Goal: Information Seeking & Learning: Learn about a topic

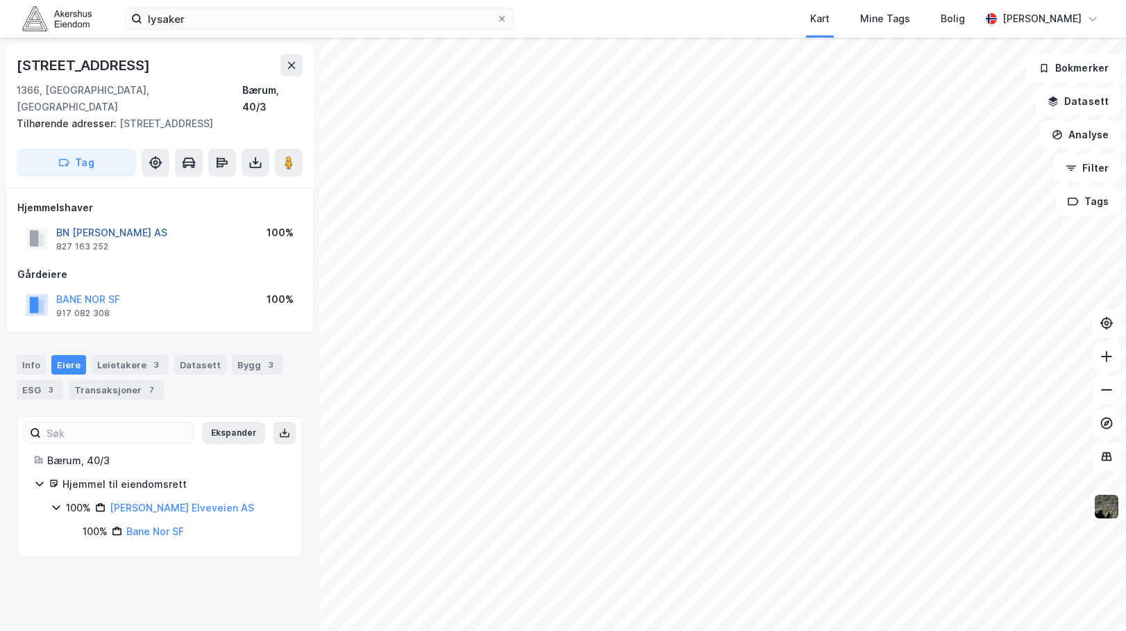
click at [0, 0] on button "BN [PERSON_NAME] AS" at bounding box center [0, 0] width 0 height 0
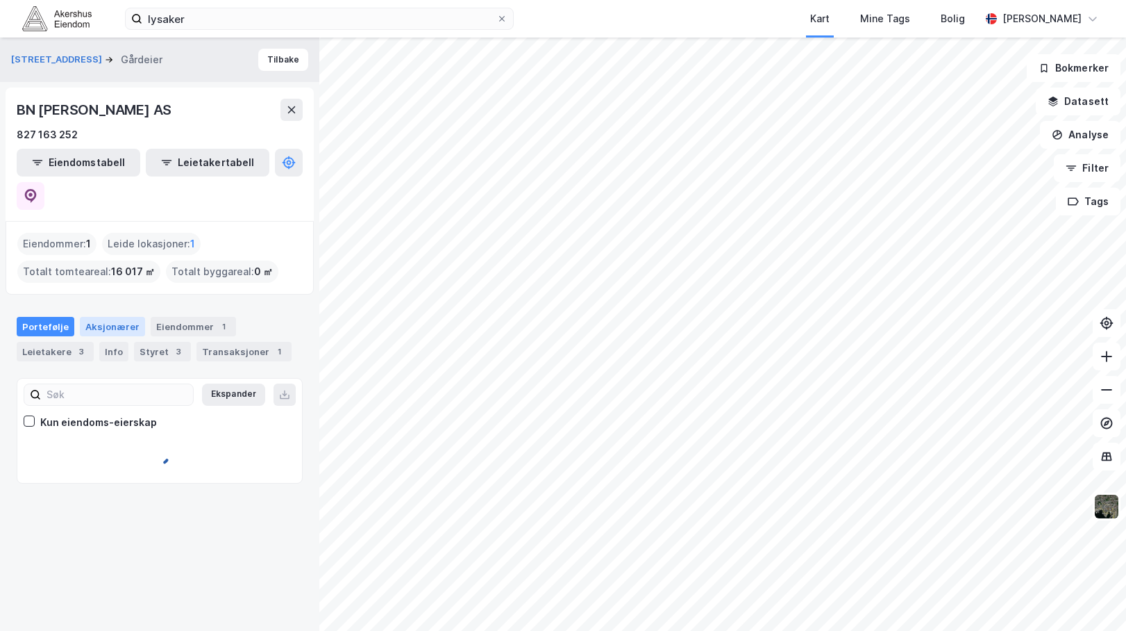
click at [120, 317] on div "Aksjonærer" at bounding box center [112, 326] width 65 height 19
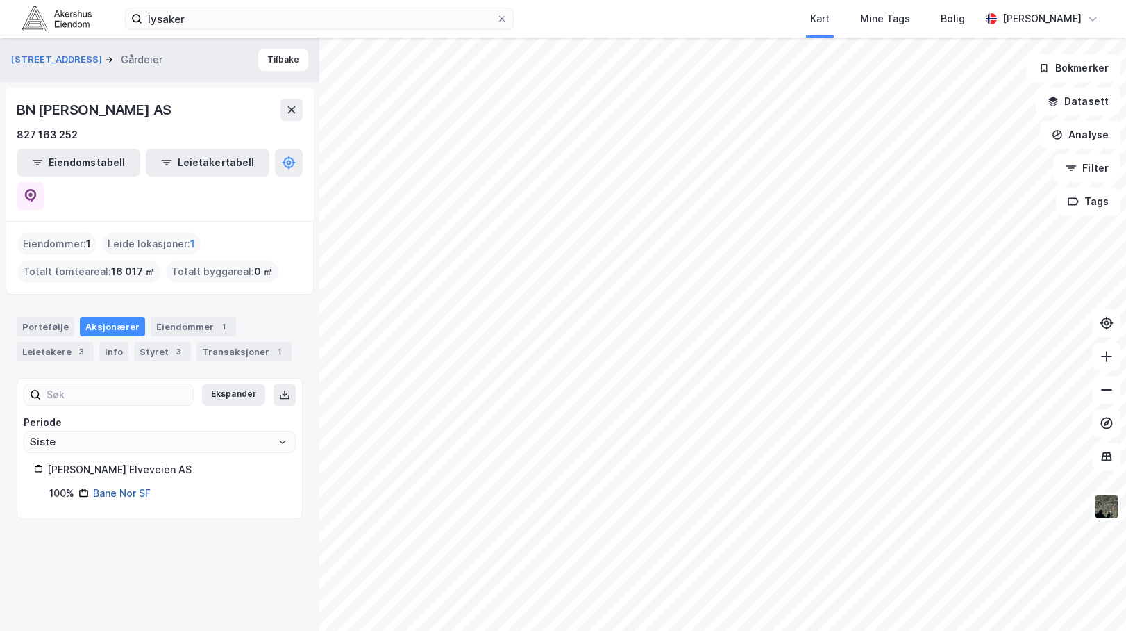
click at [119, 487] on link "Bane Nor SF" at bounding box center [122, 493] width 58 height 12
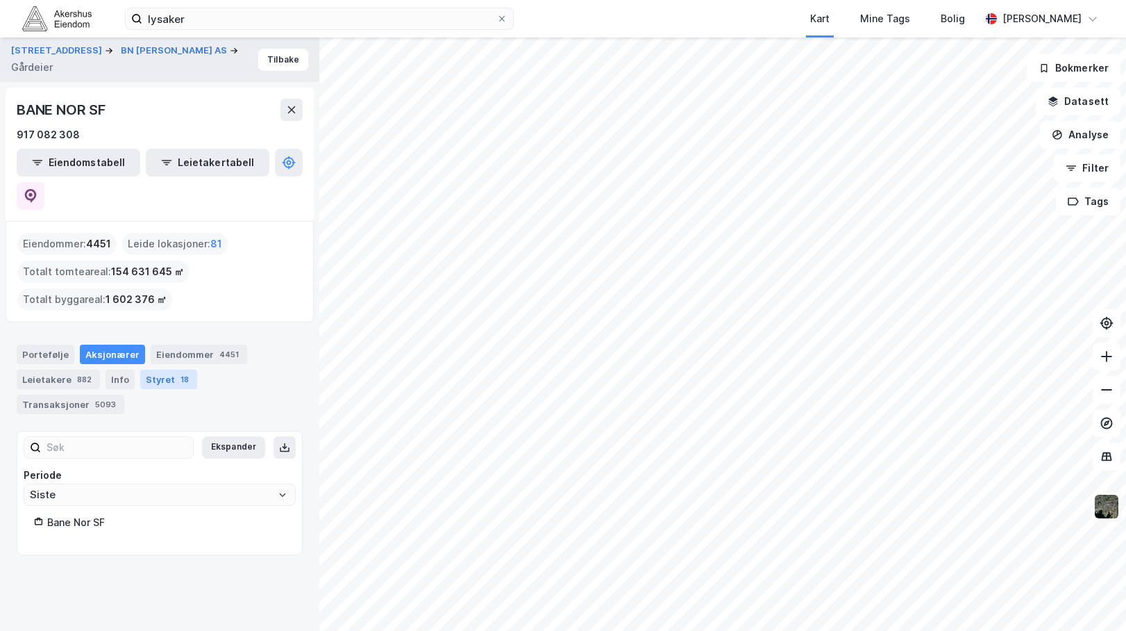
click at [153, 369] on div "Styret 18" at bounding box center [168, 378] width 57 height 19
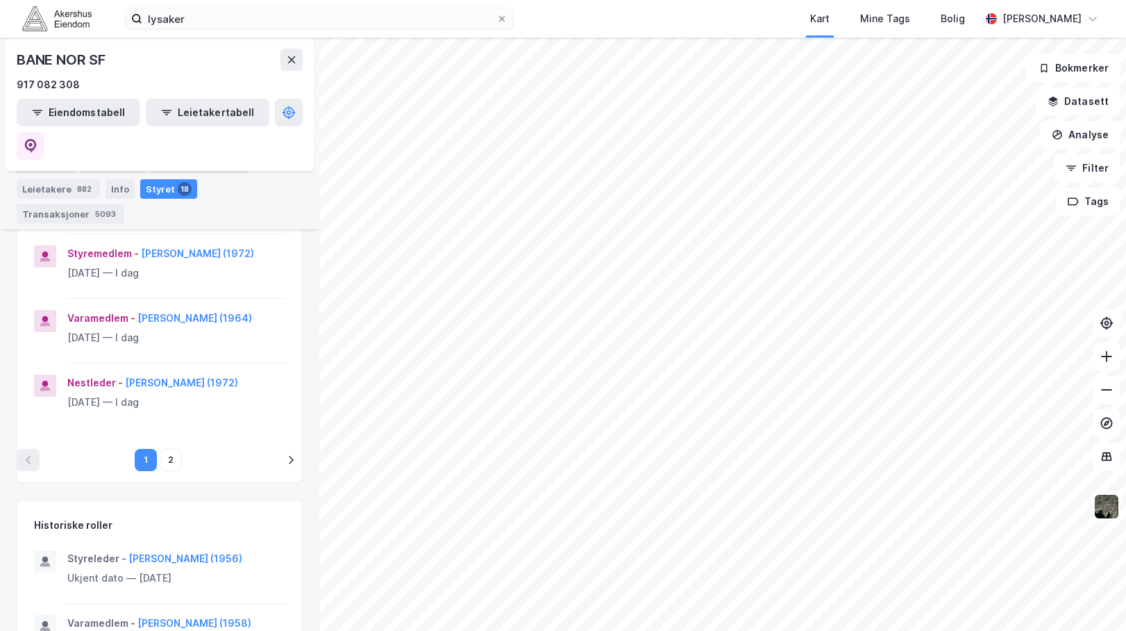
scroll to position [695, 0]
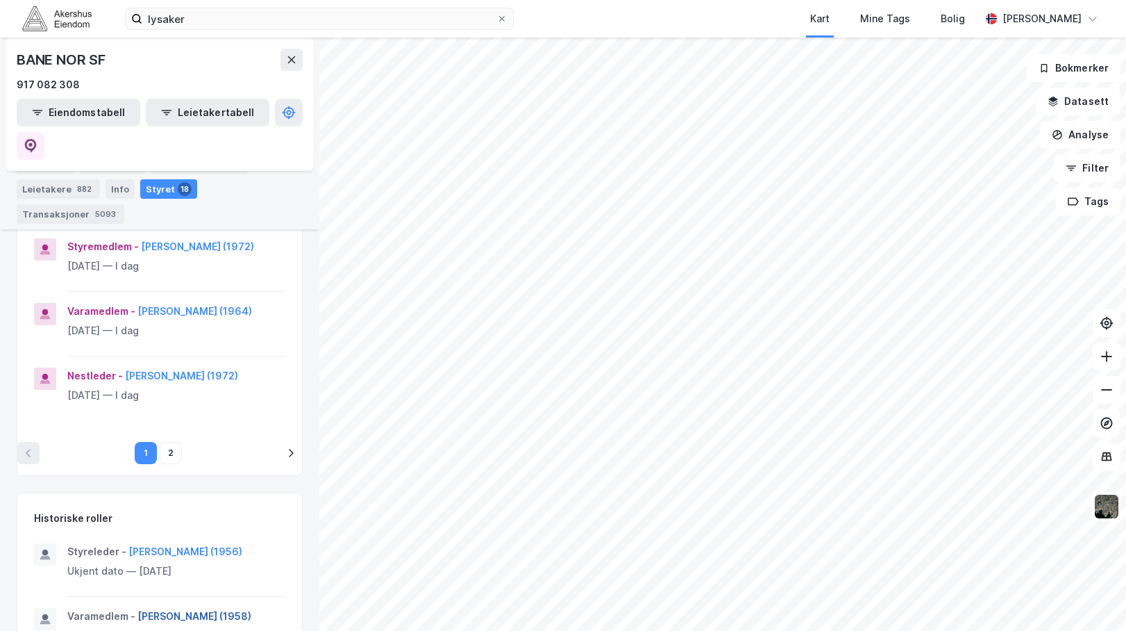
click at [172, 458] on button "2" at bounding box center [171, 453] width 22 height 22
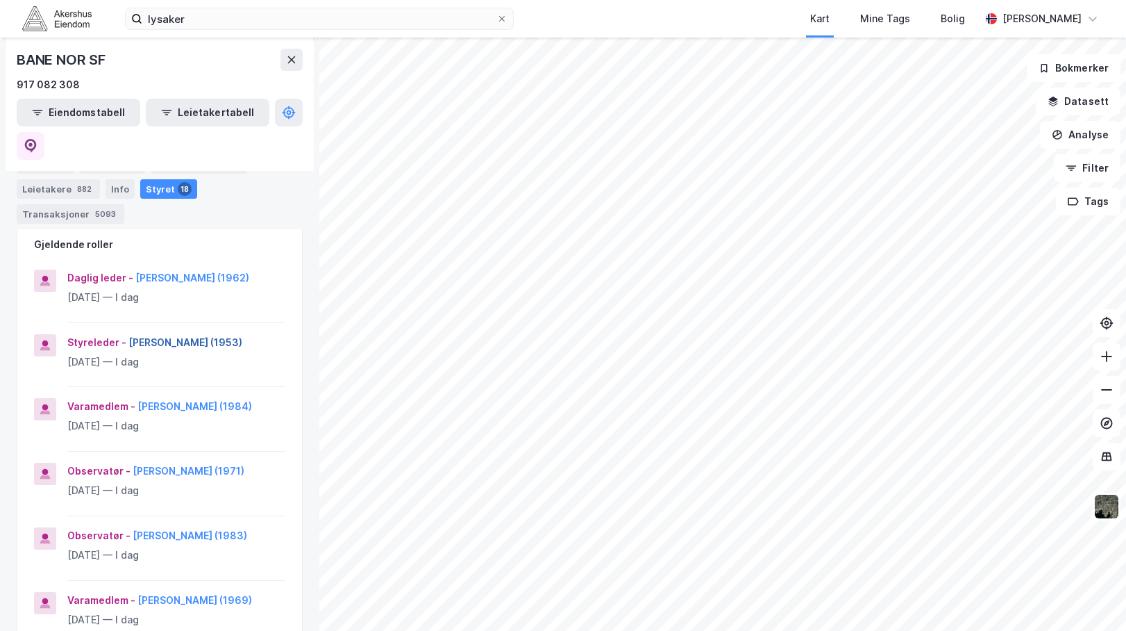
scroll to position [0, 0]
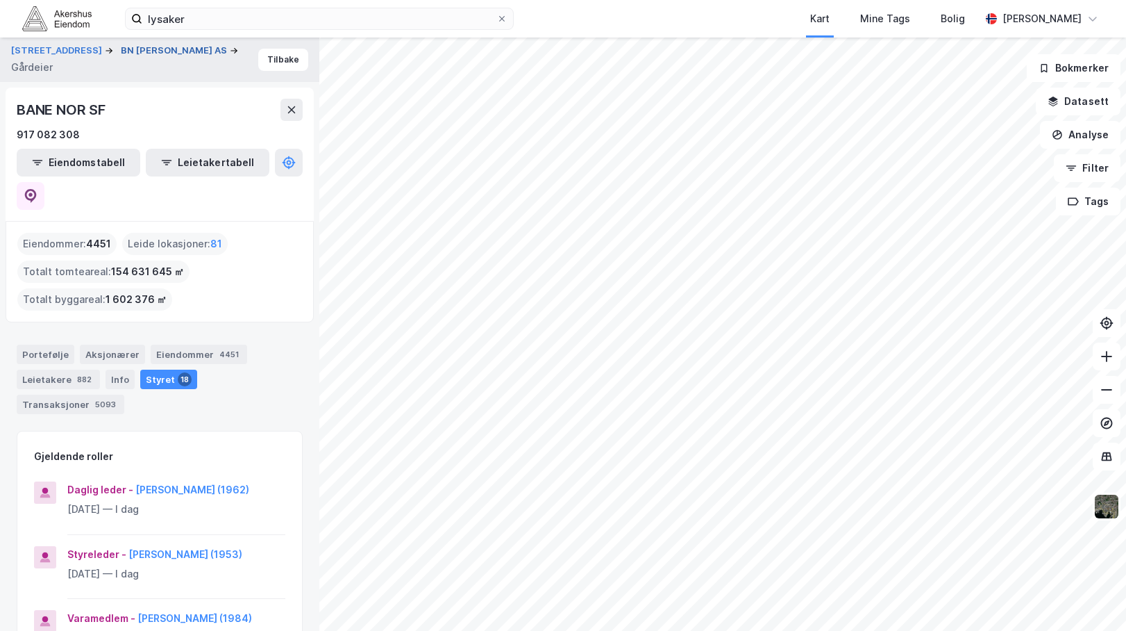
click at [183, 49] on button "BN [PERSON_NAME] AS" at bounding box center [175, 51] width 109 height 14
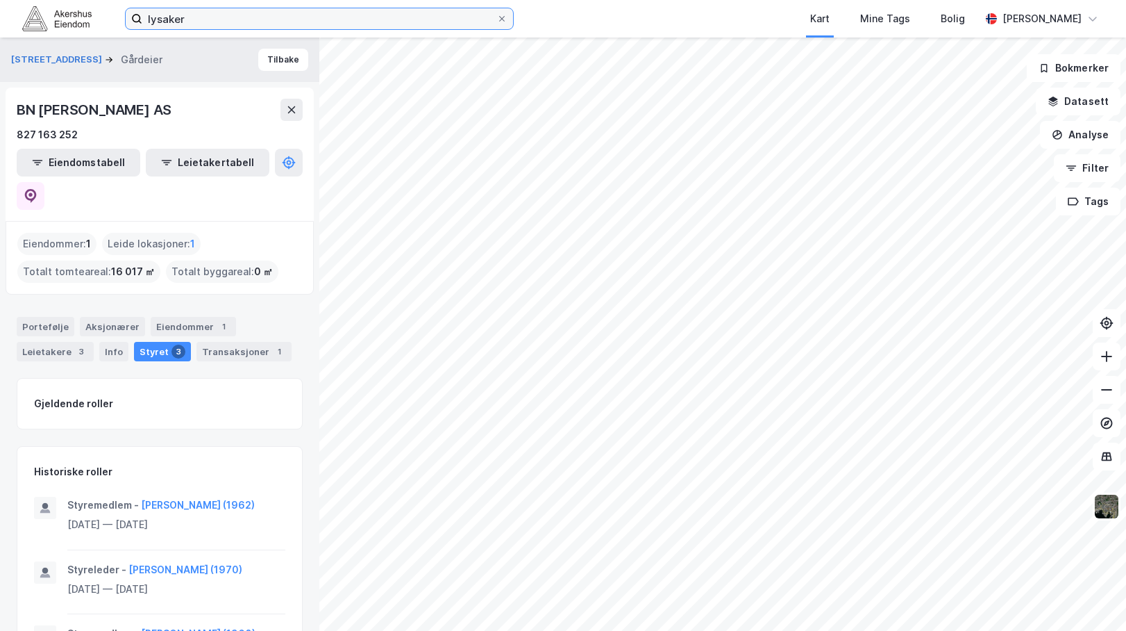
click at [225, 13] on input "lysaker" at bounding box center [319, 18] width 354 height 21
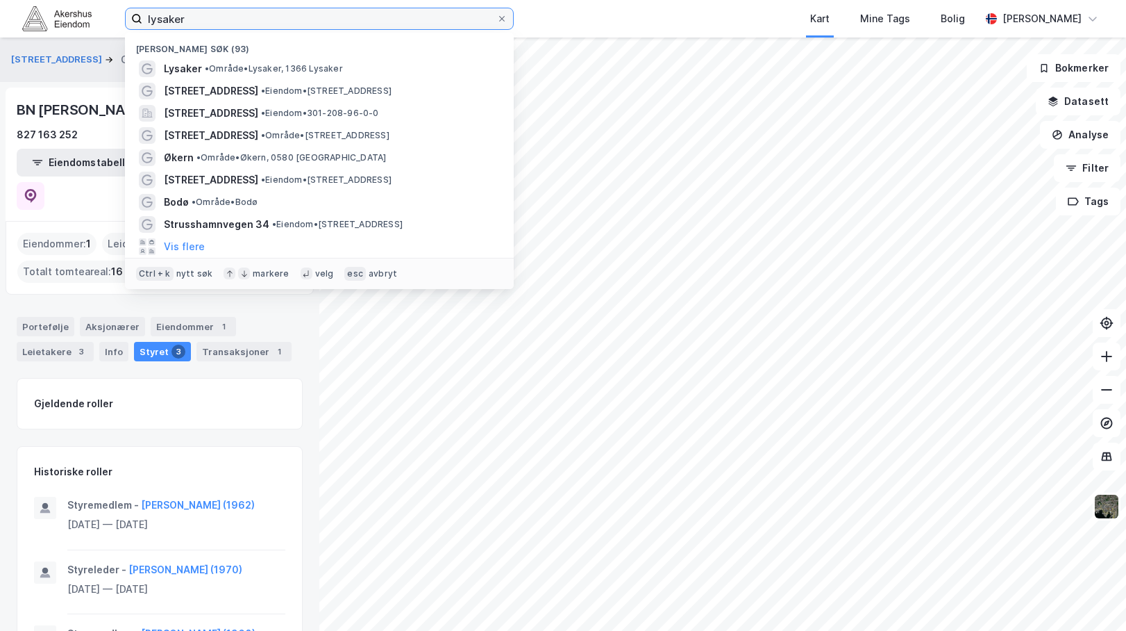
drag, startPoint x: 218, startPoint y: 22, endPoint x: 63, endPoint y: 10, distance: 156.0
click at [63, 10] on div "lysaker Nylige søk (93) Lysaker • Område • [STREET_ADDRESS] • Eiendom • [STREET…" at bounding box center [563, 19] width 1126 height 38
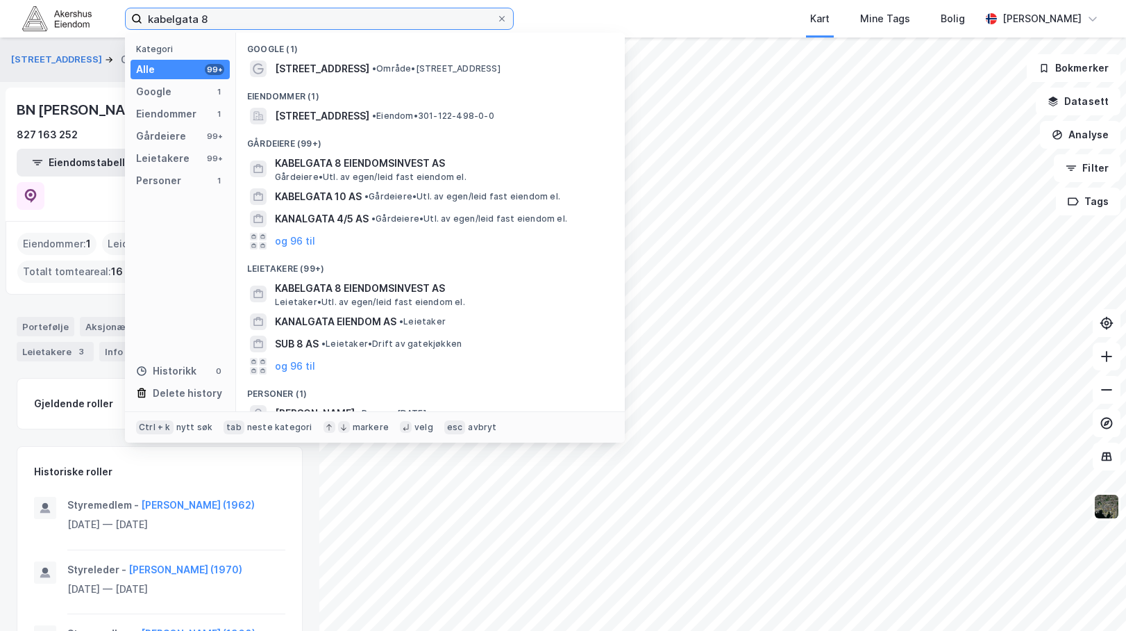
type input "kabelgata 8"
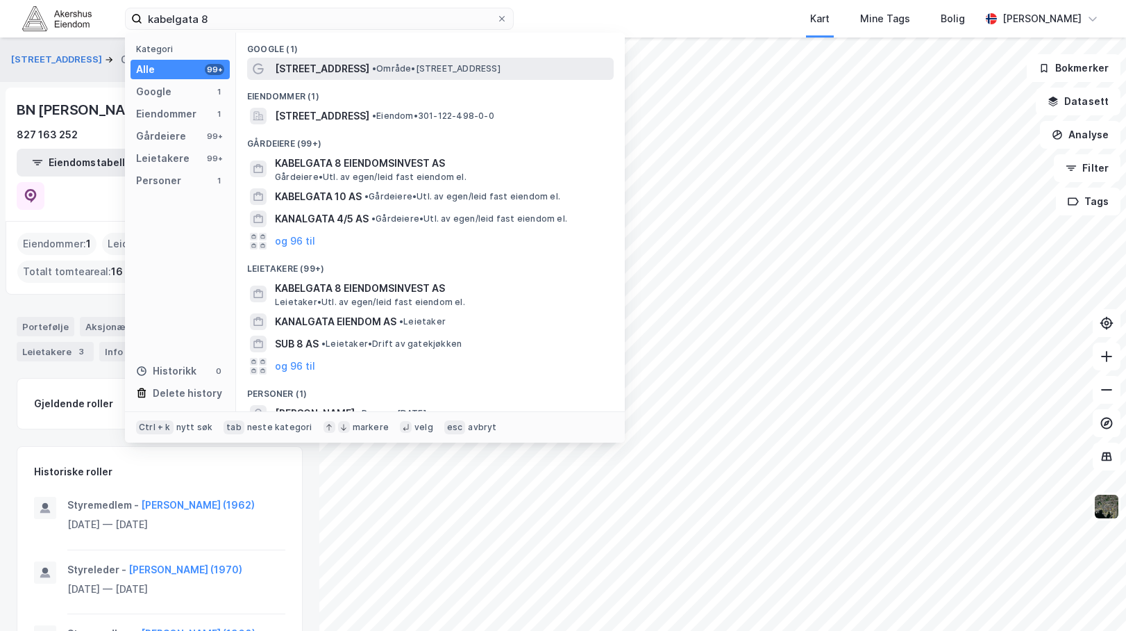
click at [319, 74] on span "[STREET_ADDRESS]" at bounding box center [322, 68] width 94 height 17
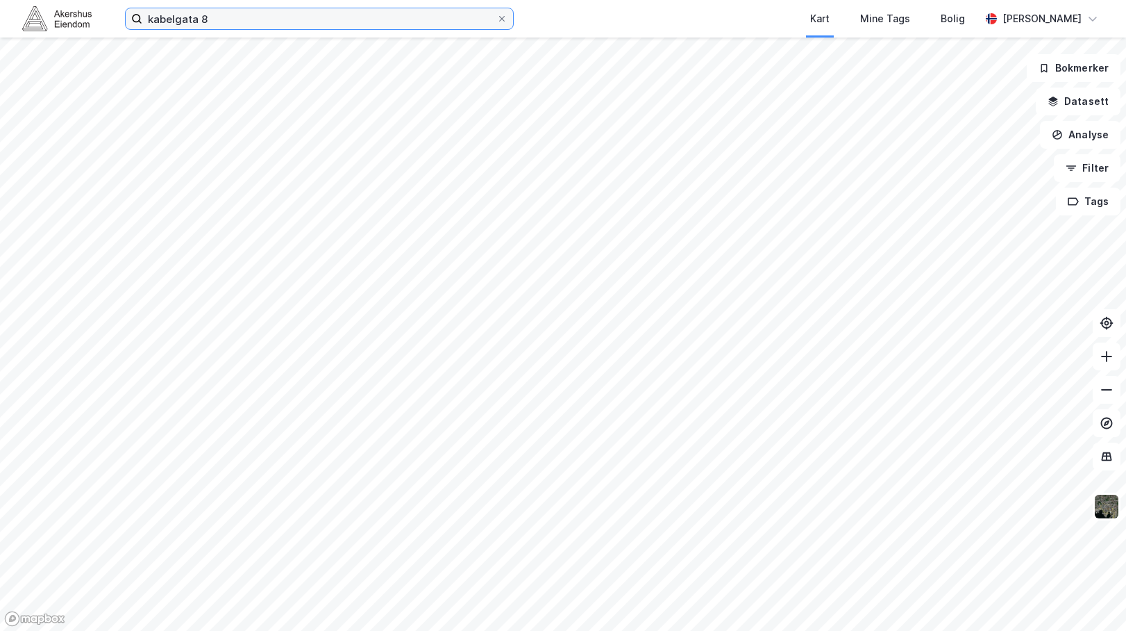
click at [222, 15] on input "kabelgata 8" at bounding box center [319, 18] width 354 height 21
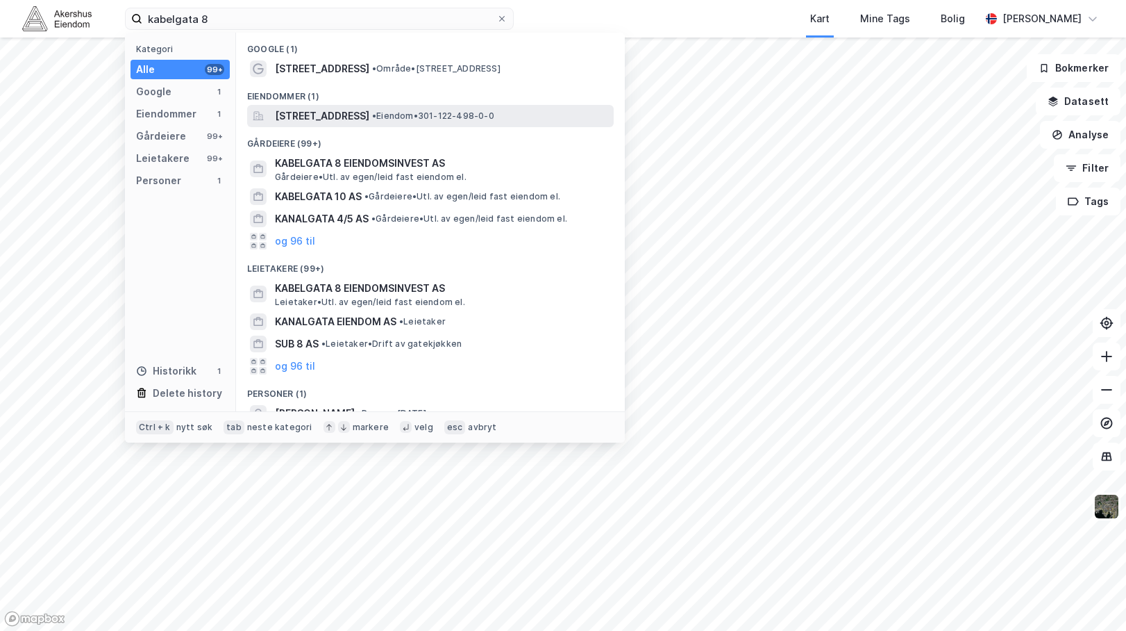
click at [308, 119] on span "[STREET_ADDRESS]" at bounding box center [322, 116] width 94 height 17
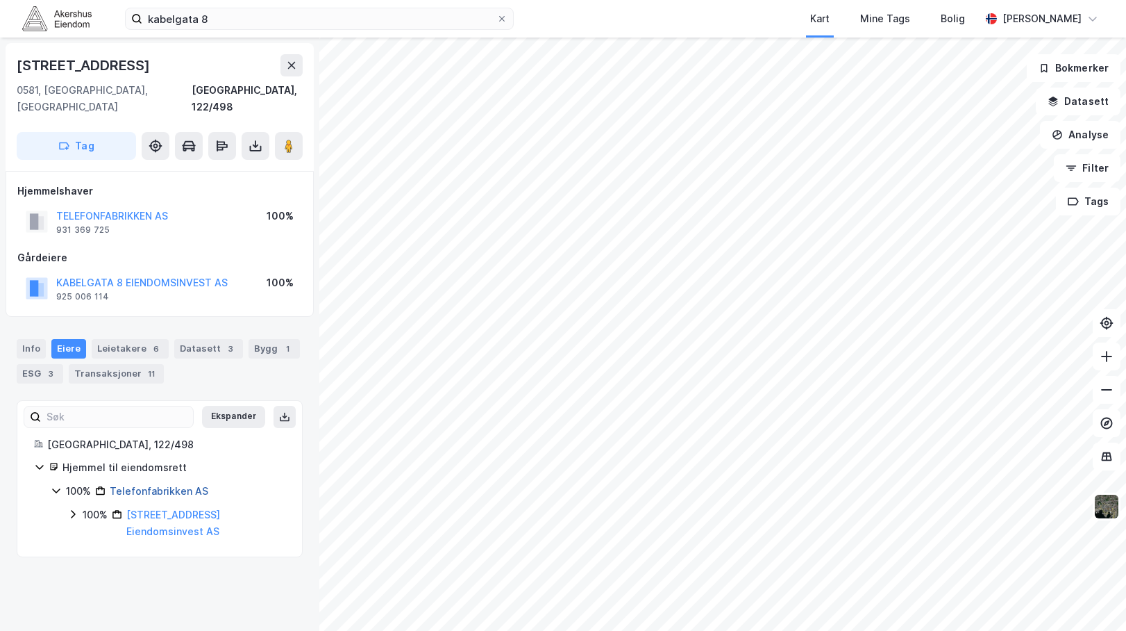
click at [159, 485] on link "Telefonfabrikken AS" at bounding box center [159, 491] width 99 height 12
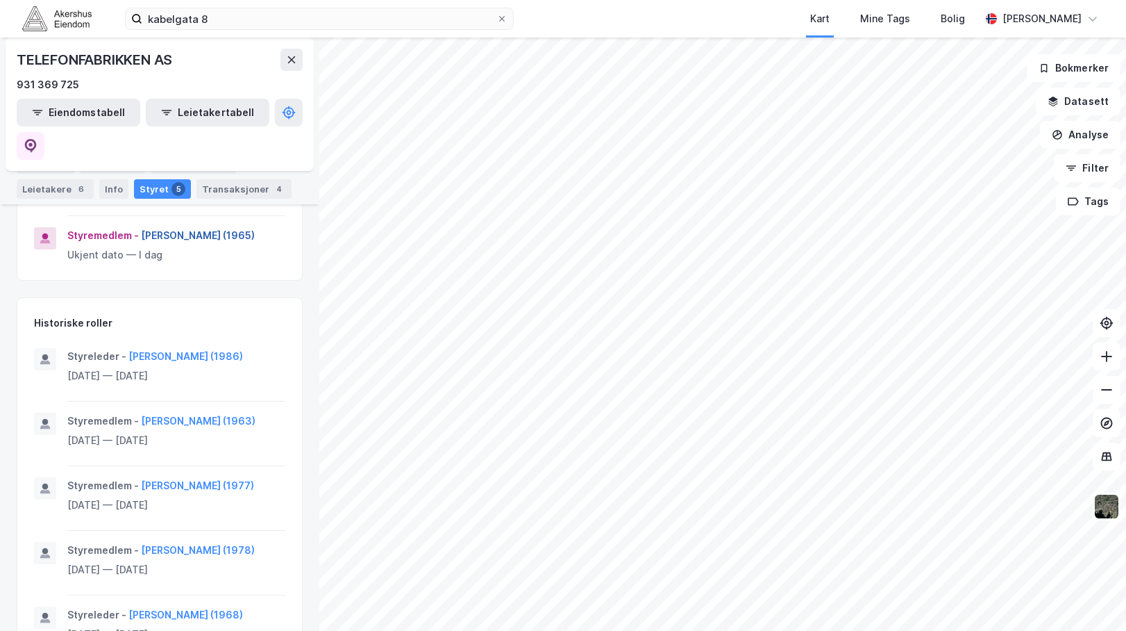
scroll to position [463, 0]
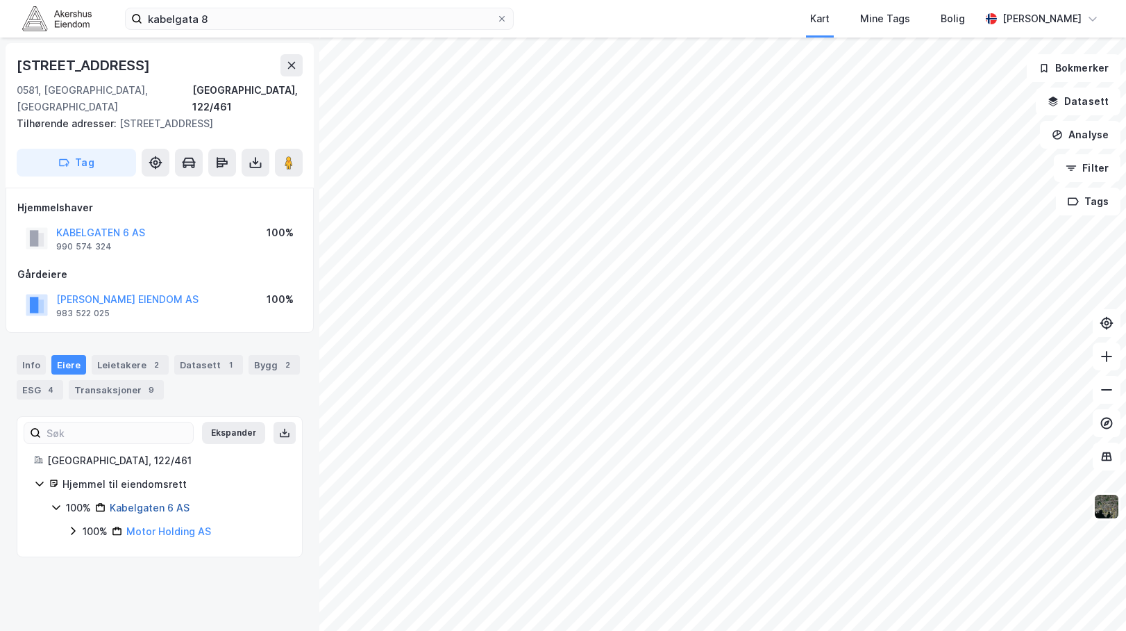
click at [156, 501] on link "Kabelgaten 6 AS" at bounding box center [150, 507] width 80 height 12
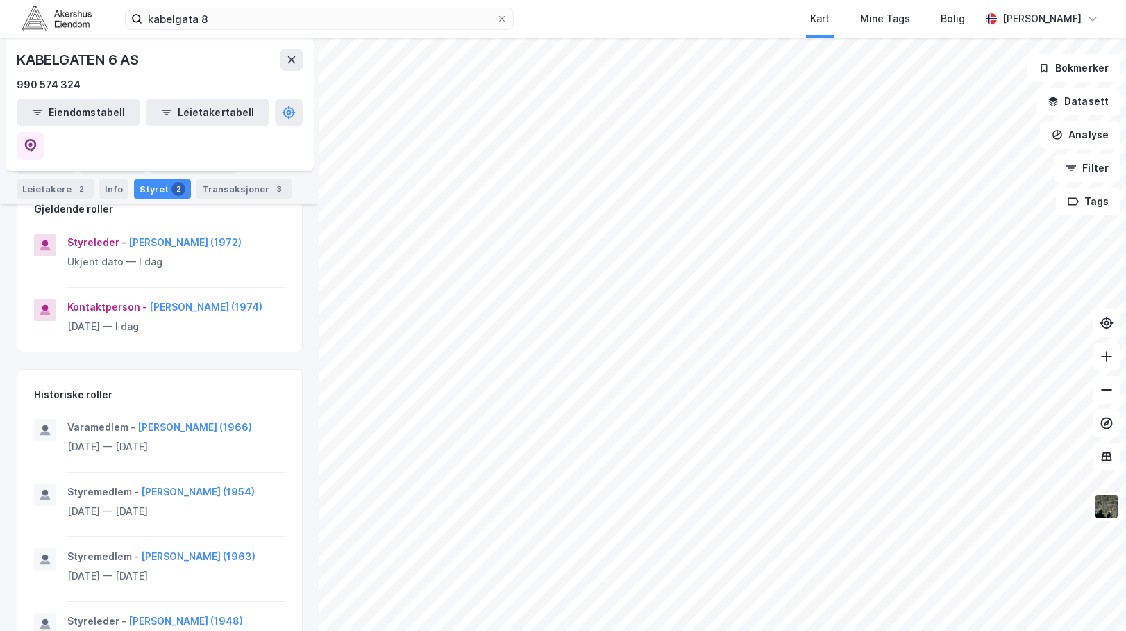
scroll to position [213, 0]
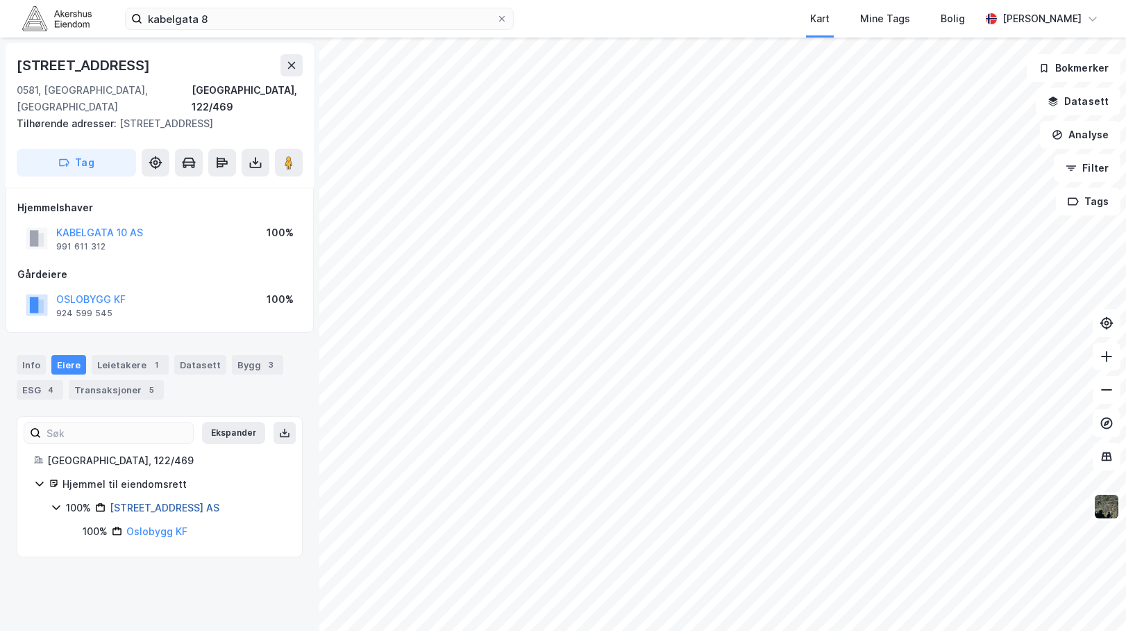
click at [135, 501] on link "[STREET_ADDRESS] AS" at bounding box center [165, 507] width 110 height 12
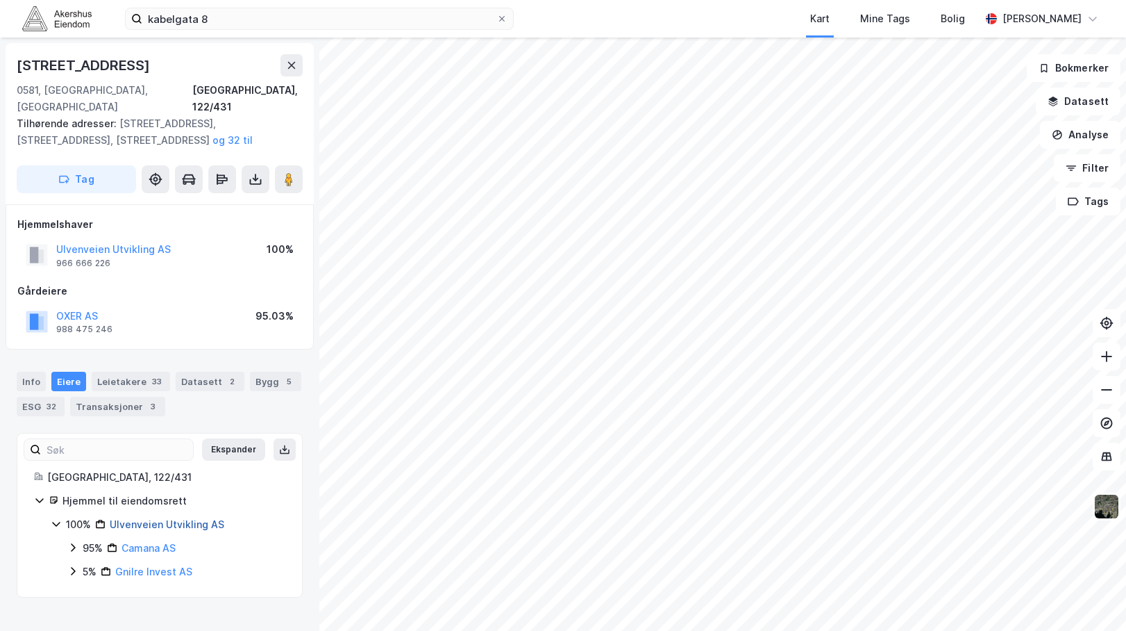
click at [165, 518] on link "Ulvenveien Utvikling AS" at bounding box center [167, 524] width 115 height 12
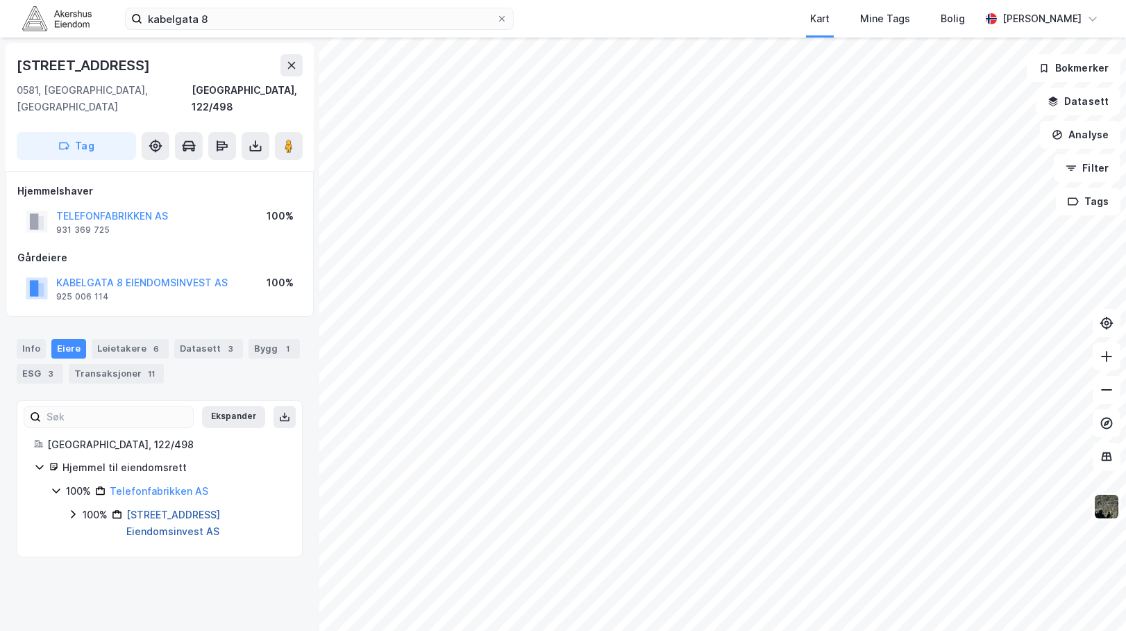
click at [177, 508] on link "[STREET_ADDRESS] Eiendomsinvest AS" at bounding box center [173, 522] width 94 height 28
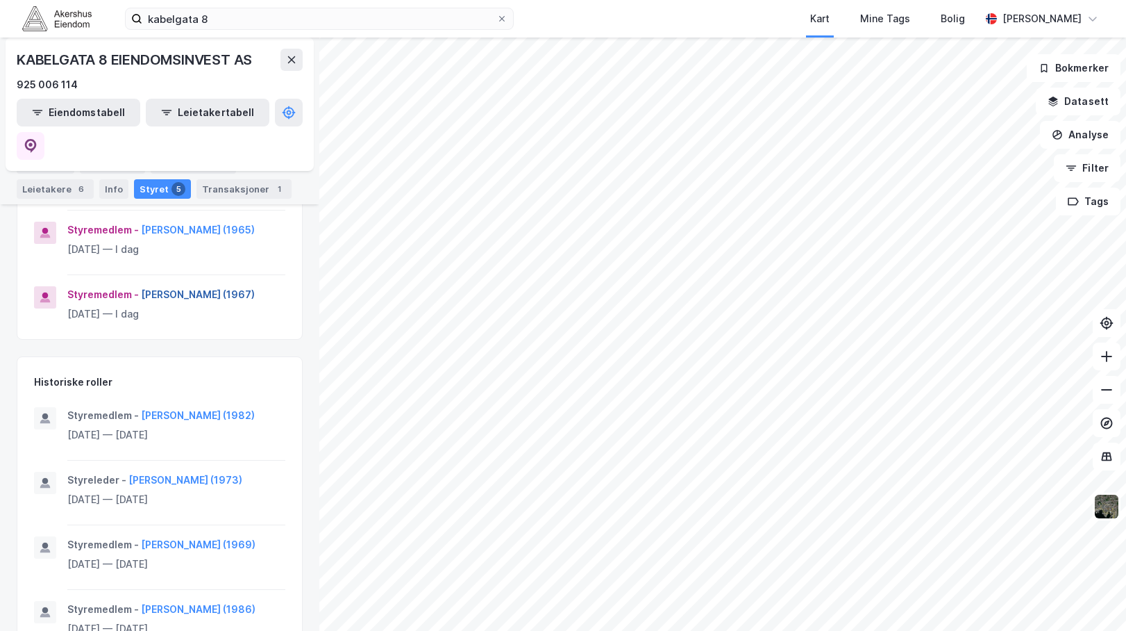
scroll to position [424, 0]
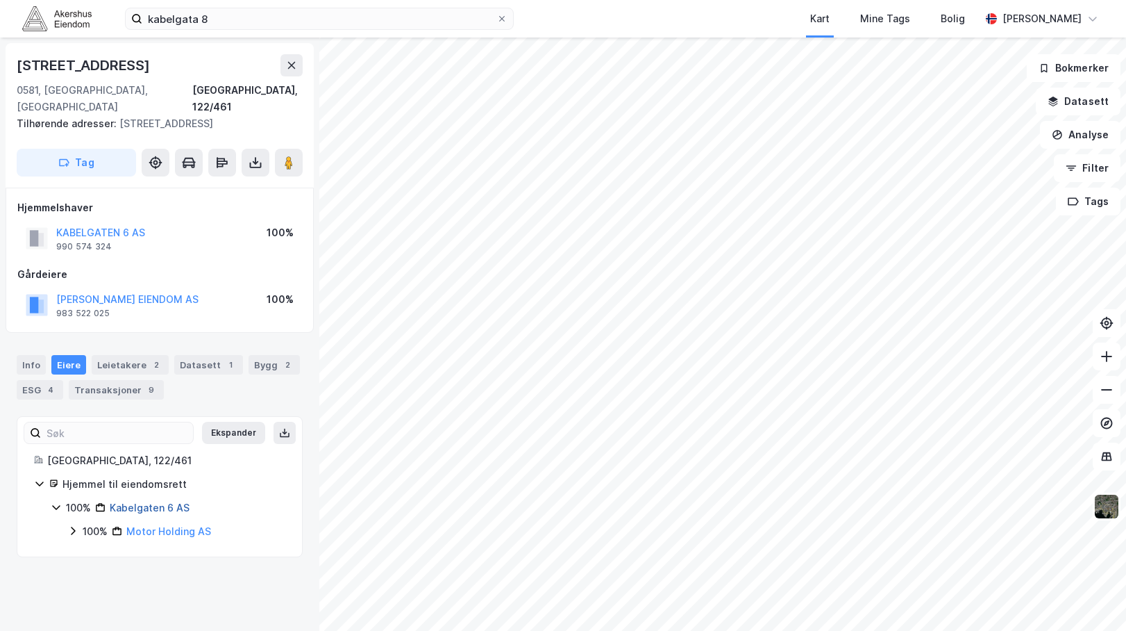
click at [160, 501] on link "Kabelgaten 6 AS" at bounding box center [150, 507] width 80 height 12
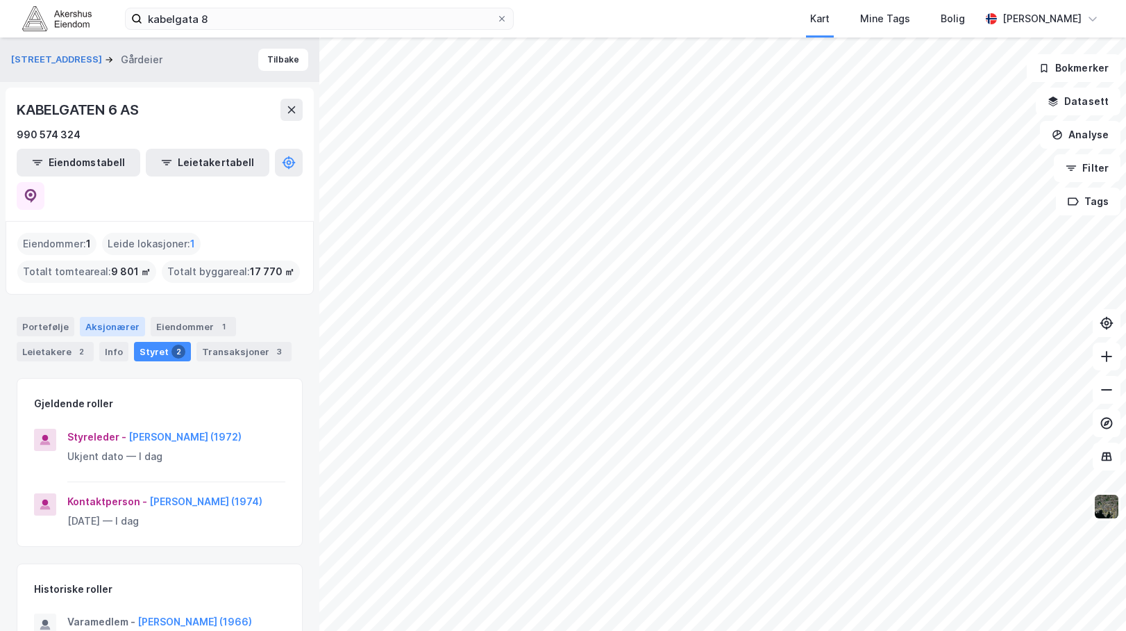
click at [92, 317] on div "Aksjonærer" at bounding box center [112, 326] width 65 height 19
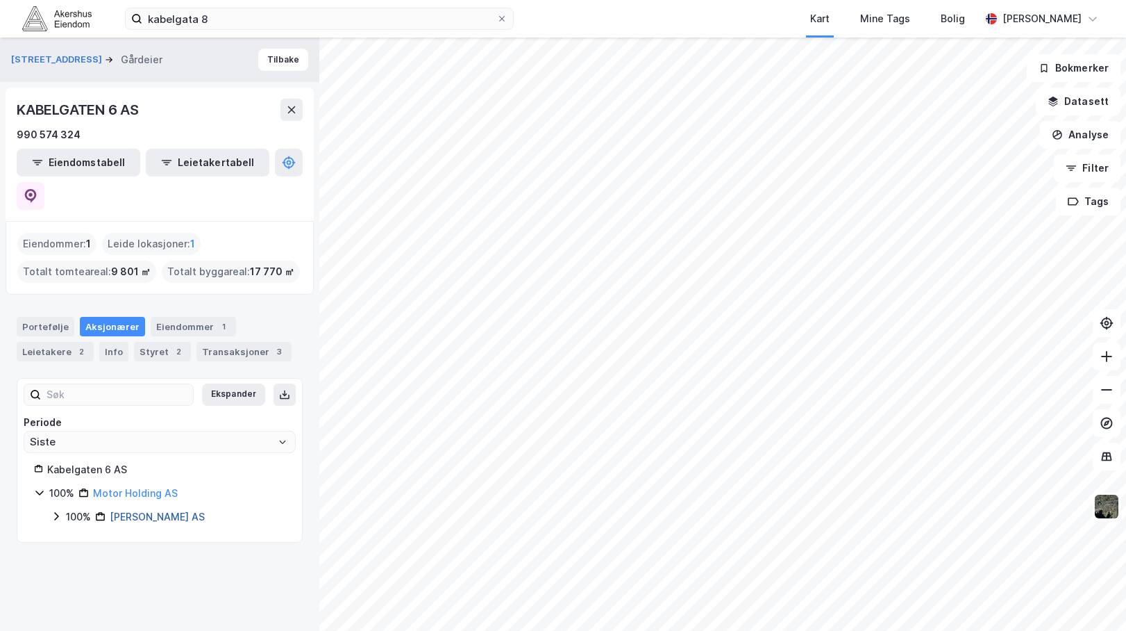
click at [145, 510] on link "[PERSON_NAME] AS" at bounding box center [157, 516] width 95 height 12
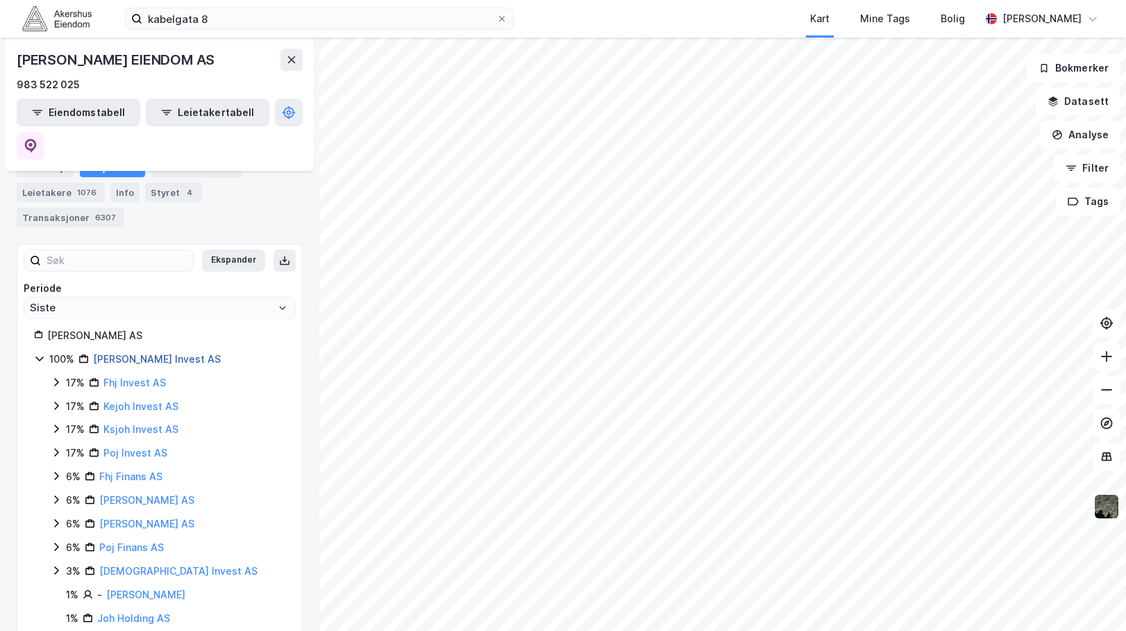
scroll to position [207, 0]
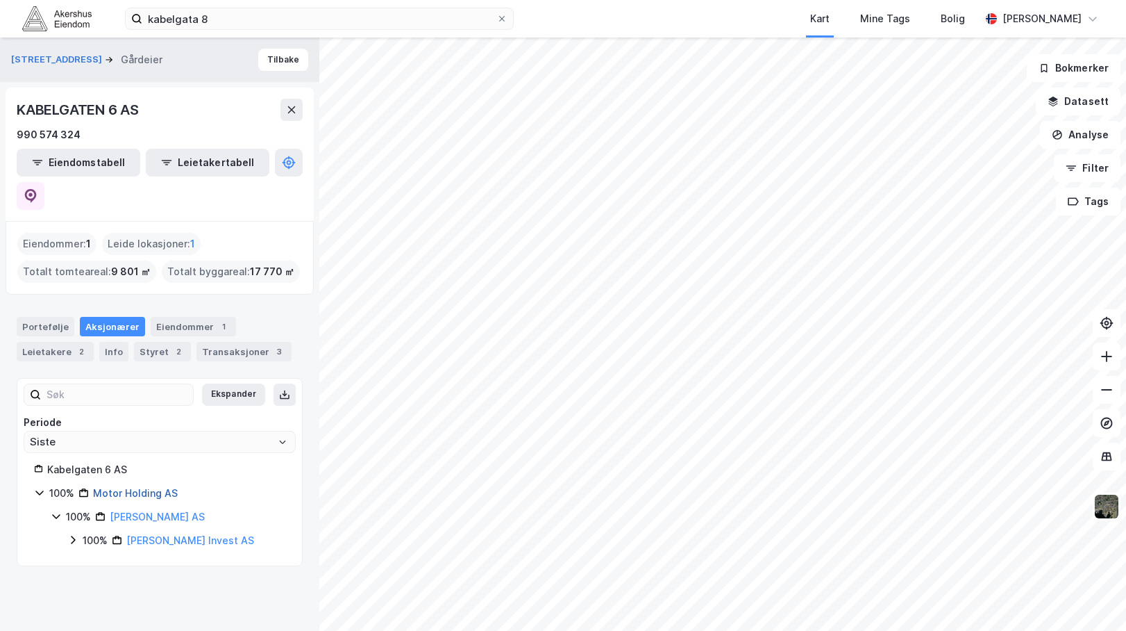
click at [133, 487] on link "Motor Holding AS" at bounding box center [135, 493] width 85 height 12
click at [107, 487] on link "Motor Holding AS" at bounding box center [135, 493] width 85 height 12
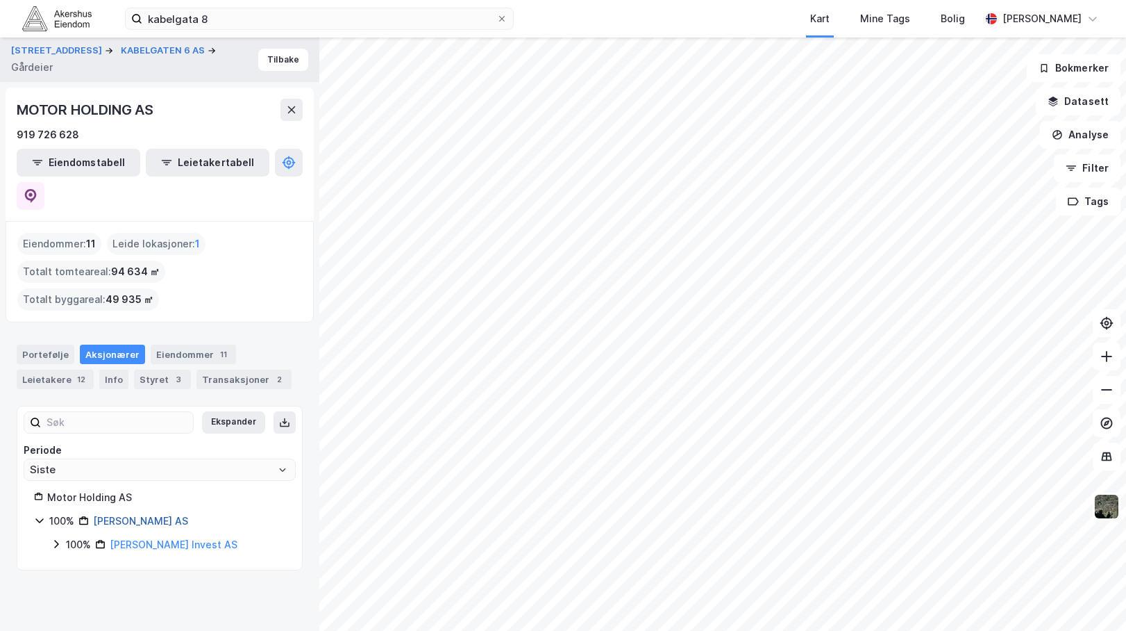
click at [102, 515] on link "[PERSON_NAME] AS" at bounding box center [140, 521] width 95 height 12
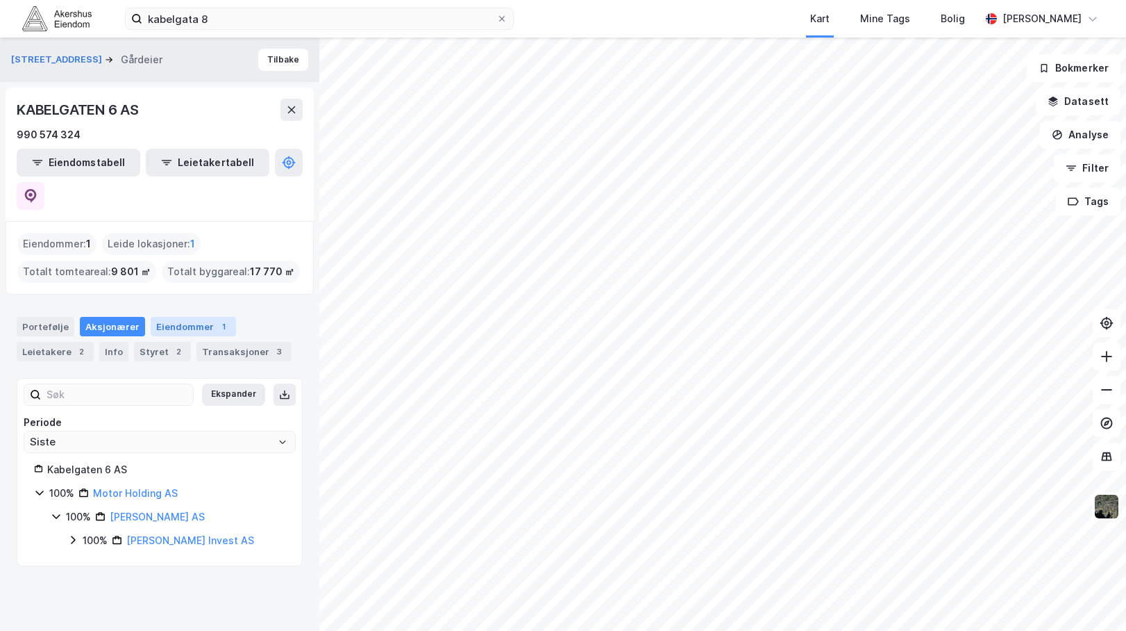
click at [186, 317] on div "Eiendommer 1" at bounding box center [193, 326] width 85 height 19
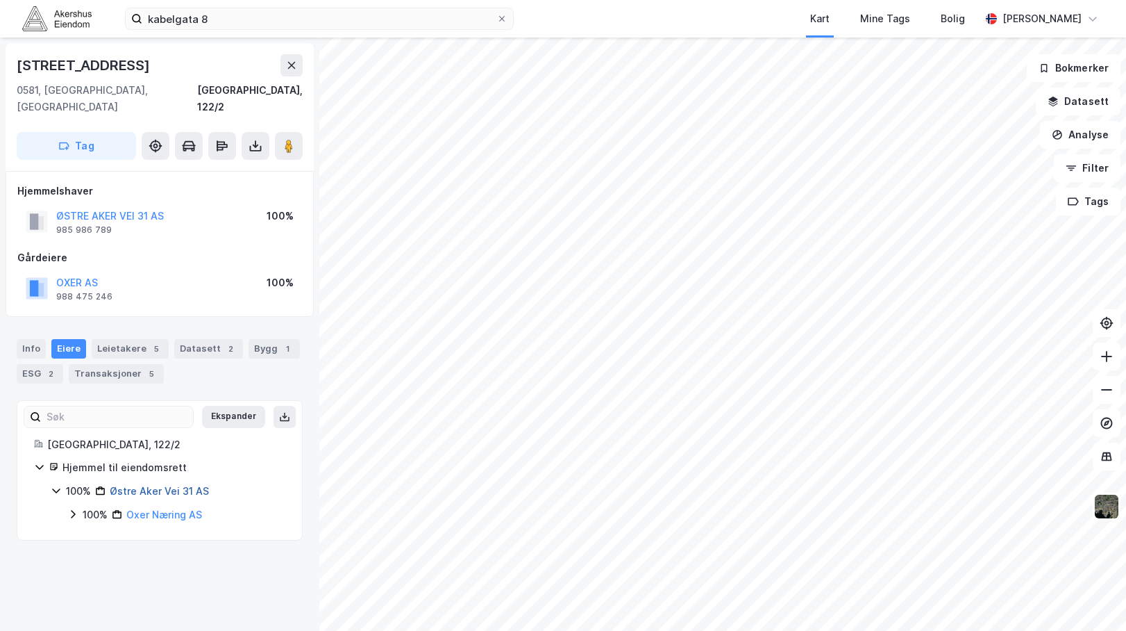
click at [162, 485] on link "Østre Aker Vei 31 AS" at bounding box center [159, 491] width 99 height 12
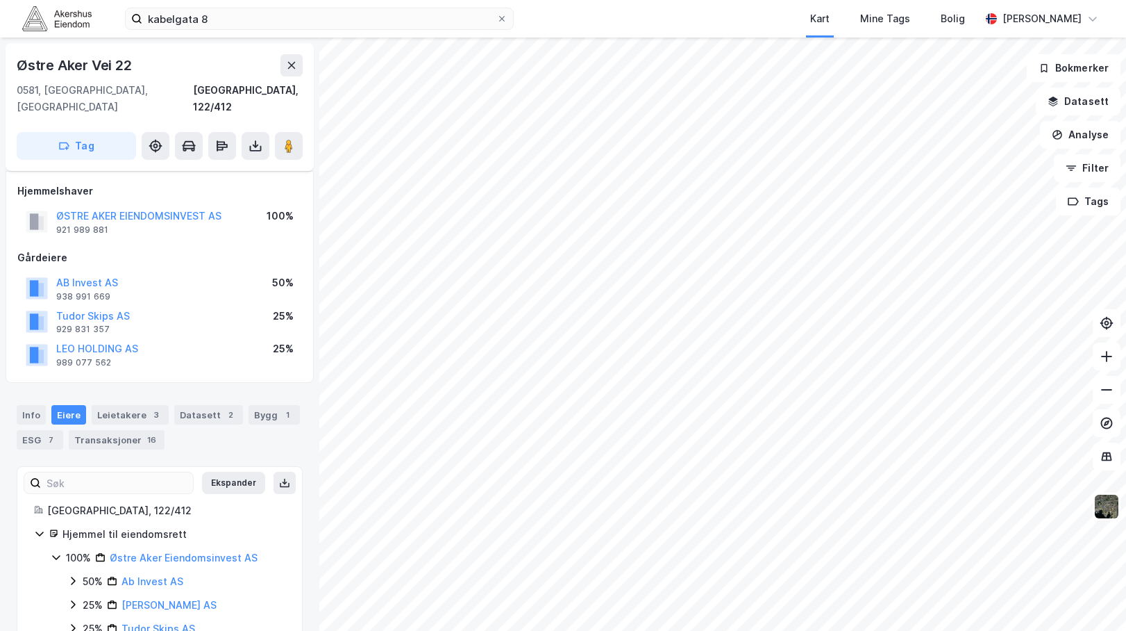
scroll to position [24, 0]
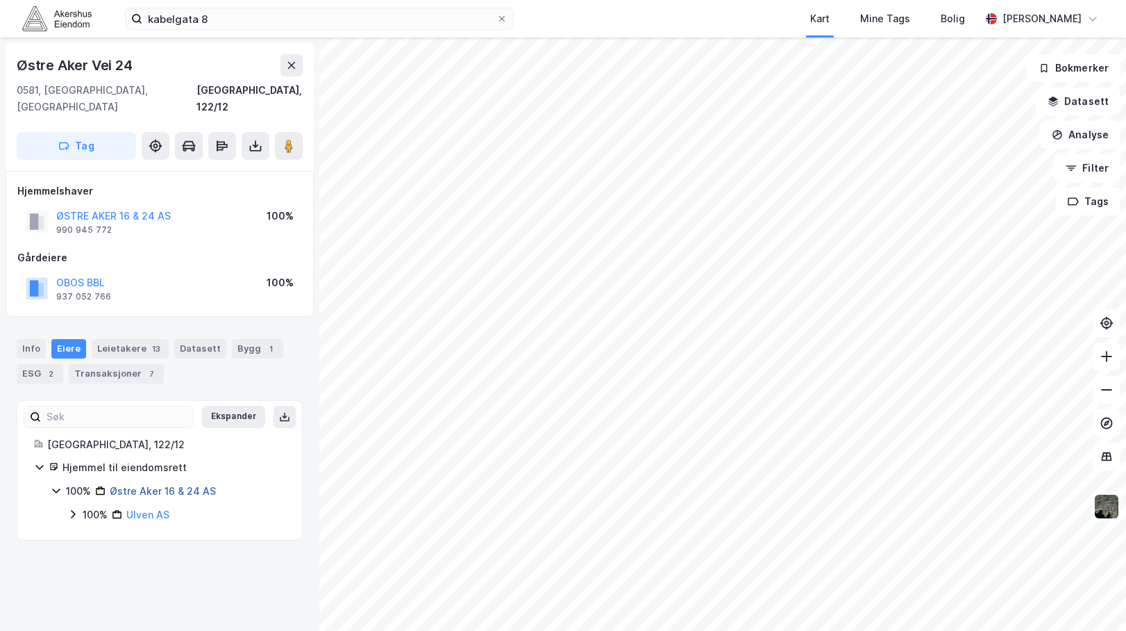
click at [199, 485] on link "Østre Aker 16 & 24 AS" at bounding box center [163, 491] width 106 height 12
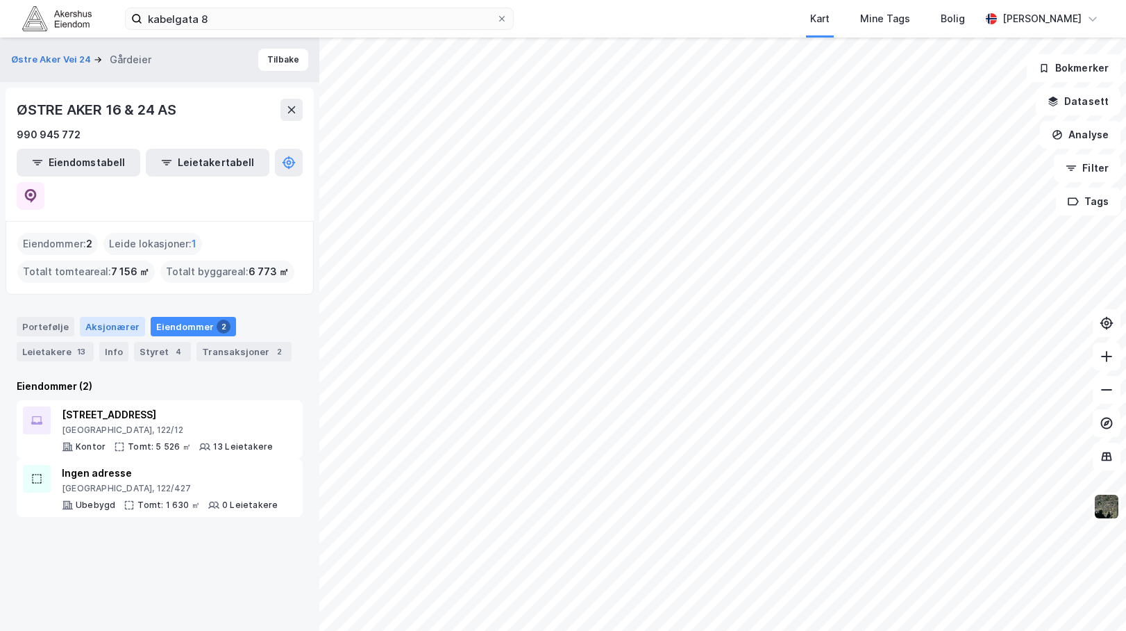
click at [101, 317] on div "Aksjonærer" at bounding box center [112, 326] width 65 height 19
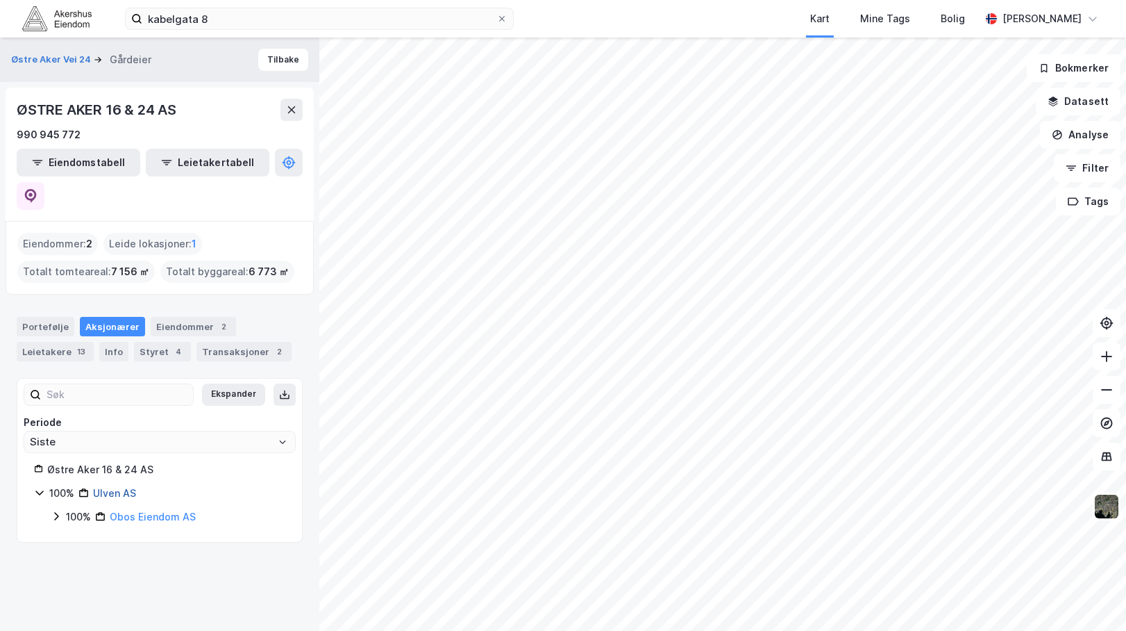
click at [109, 487] on link "Ulven AS" at bounding box center [114, 493] width 43 height 12
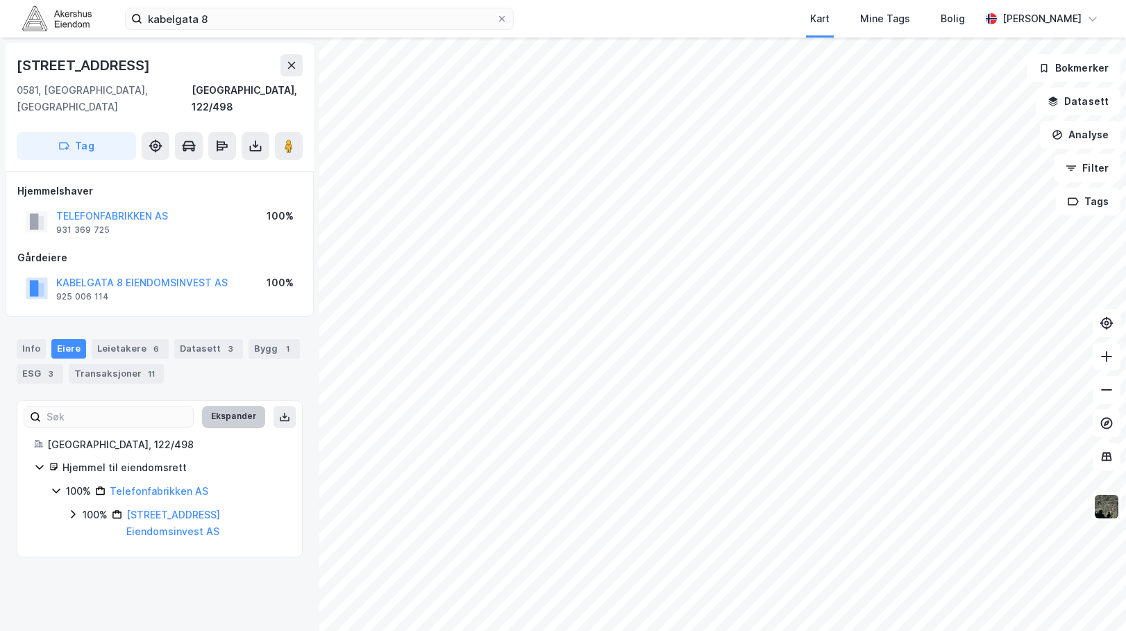
click at [225, 406] on button "Ekspander" at bounding box center [233, 417] width 63 height 22
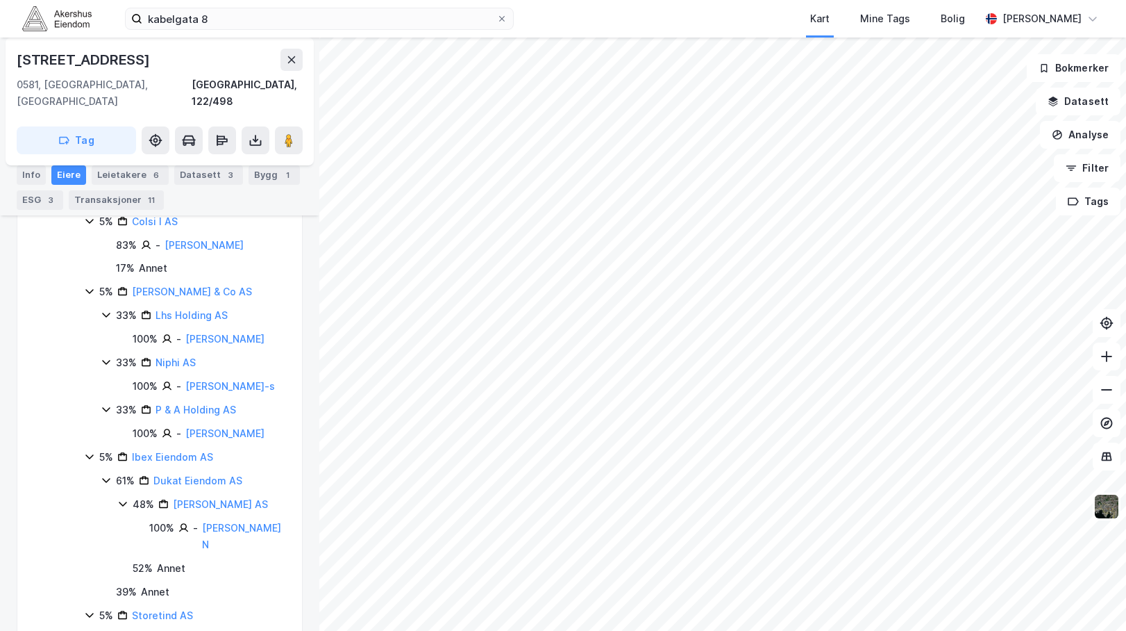
scroll to position [695, 0]
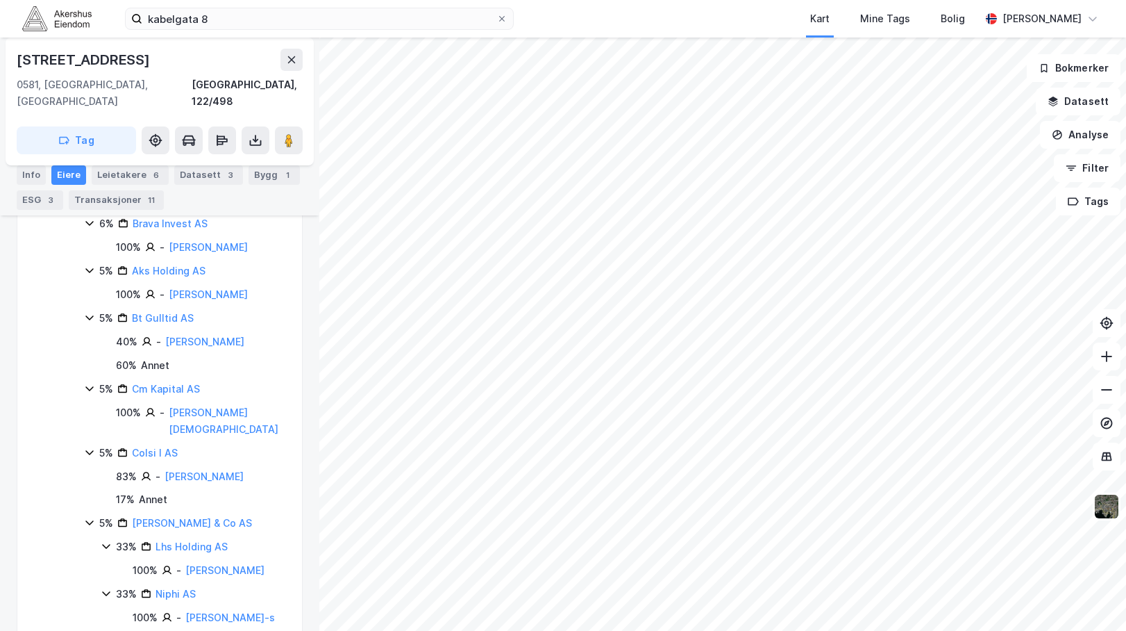
click at [295, 383] on div "[STREET_ADDRESS], 122/498 Tag Hjemmelshaver TELEFONFABRIKKEN AS 931 369 725 100…" at bounding box center [159, 334] width 319 height 593
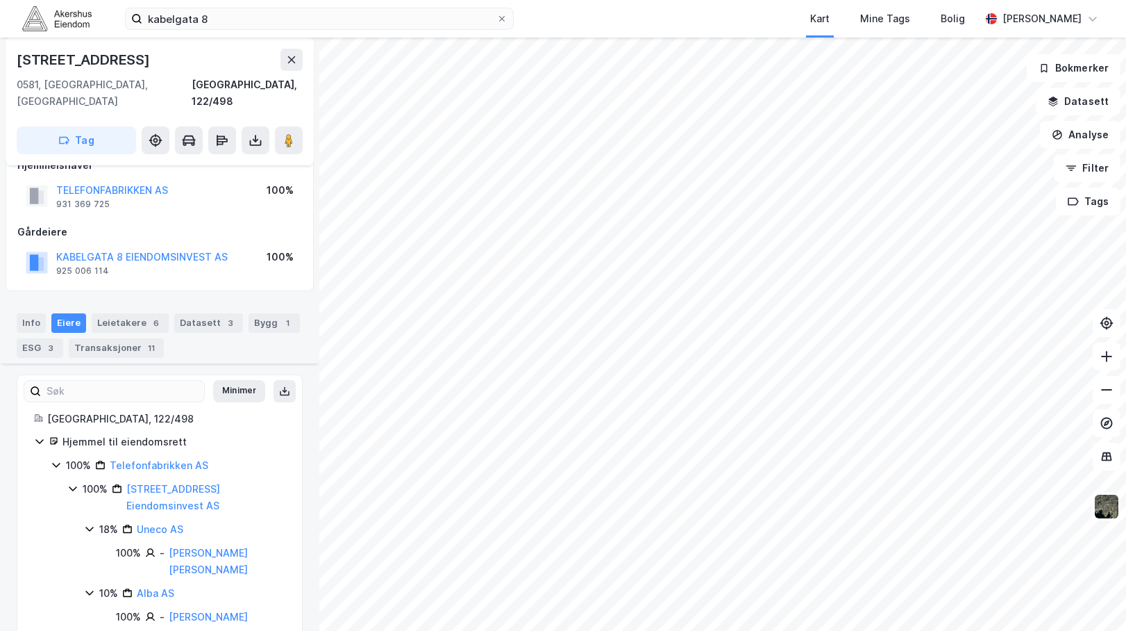
scroll to position [0, 0]
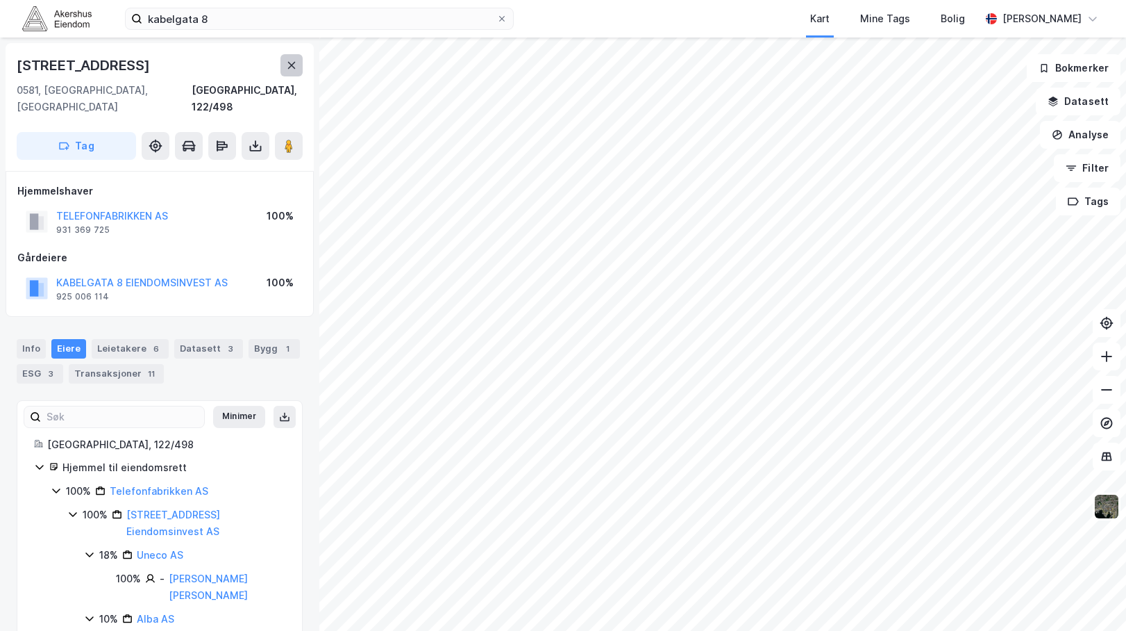
click at [294, 62] on icon at bounding box center [291, 65] width 11 height 11
